Goal: Task Accomplishment & Management: Use online tool/utility

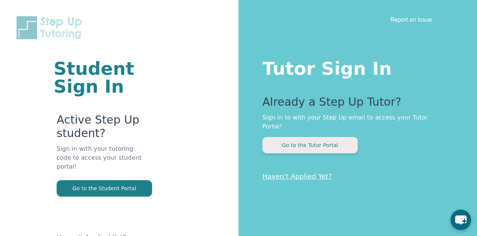
click at [332, 137] on button "Go to the Tutor Portal" at bounding box center [309, 145] width 95 height 16
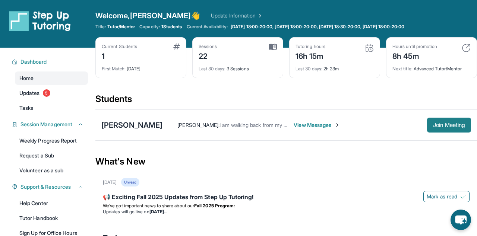
click at [435, 124] on span "Join Meeting" at bounding box center [449, 125] width 32 height 4
